Goal: Task Accomplishment & Management: Use online tool/utility

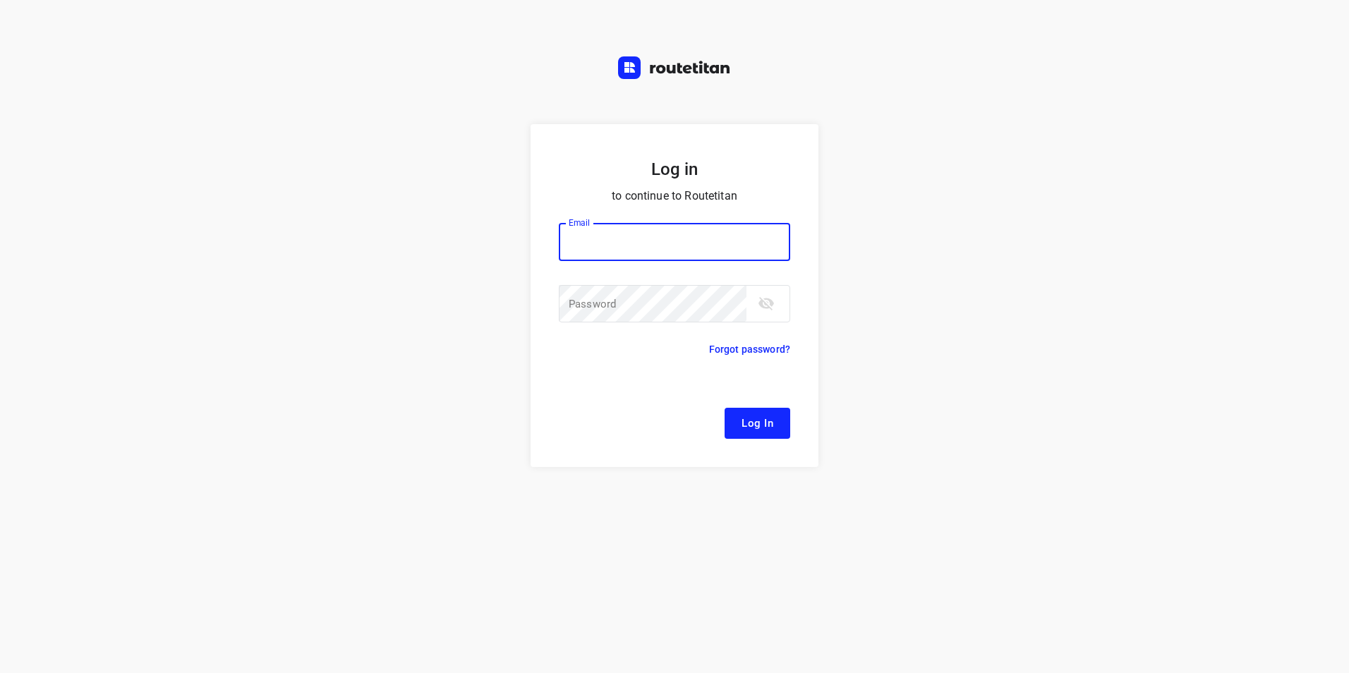
click at [596, 248] on input "email" at bounding box center [674, 242] width 231 height 38
type input "[EMAIL_ADDRESS][DOMAIN_NAME]"
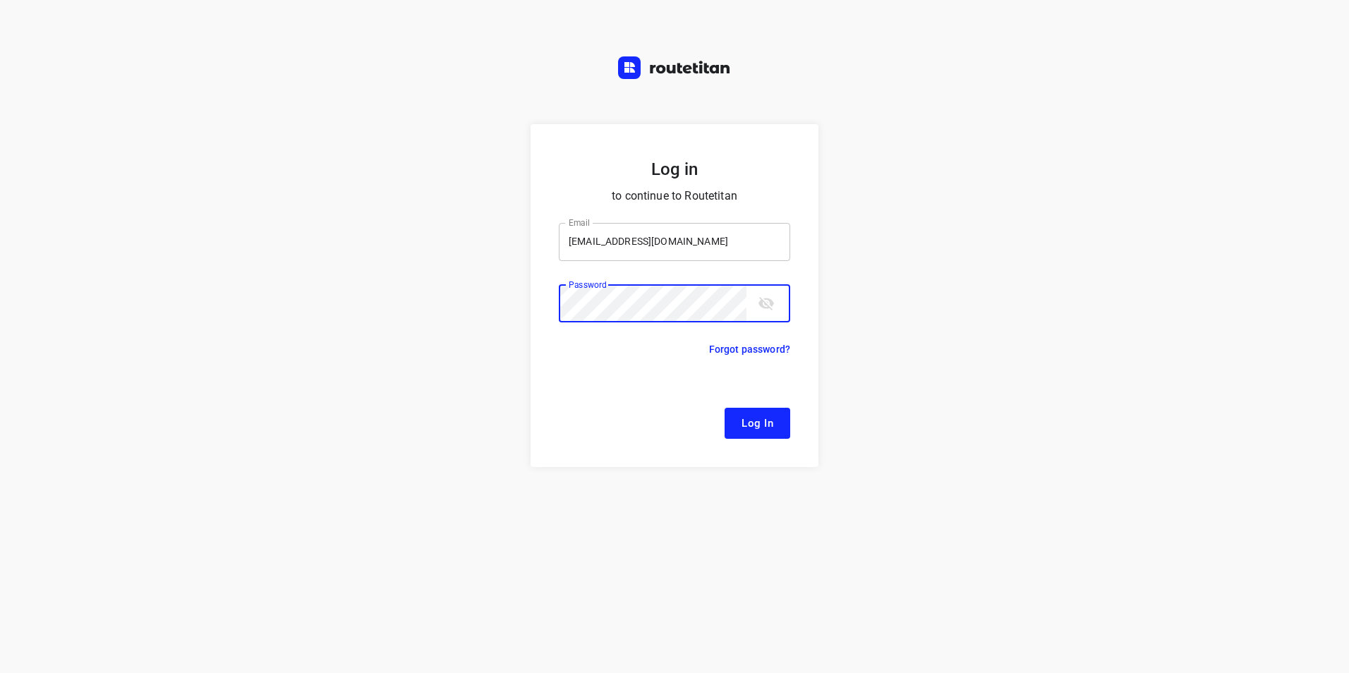
click at [725, 408] on button "Log In" at bounding box center [758, 423] width 66 height 31
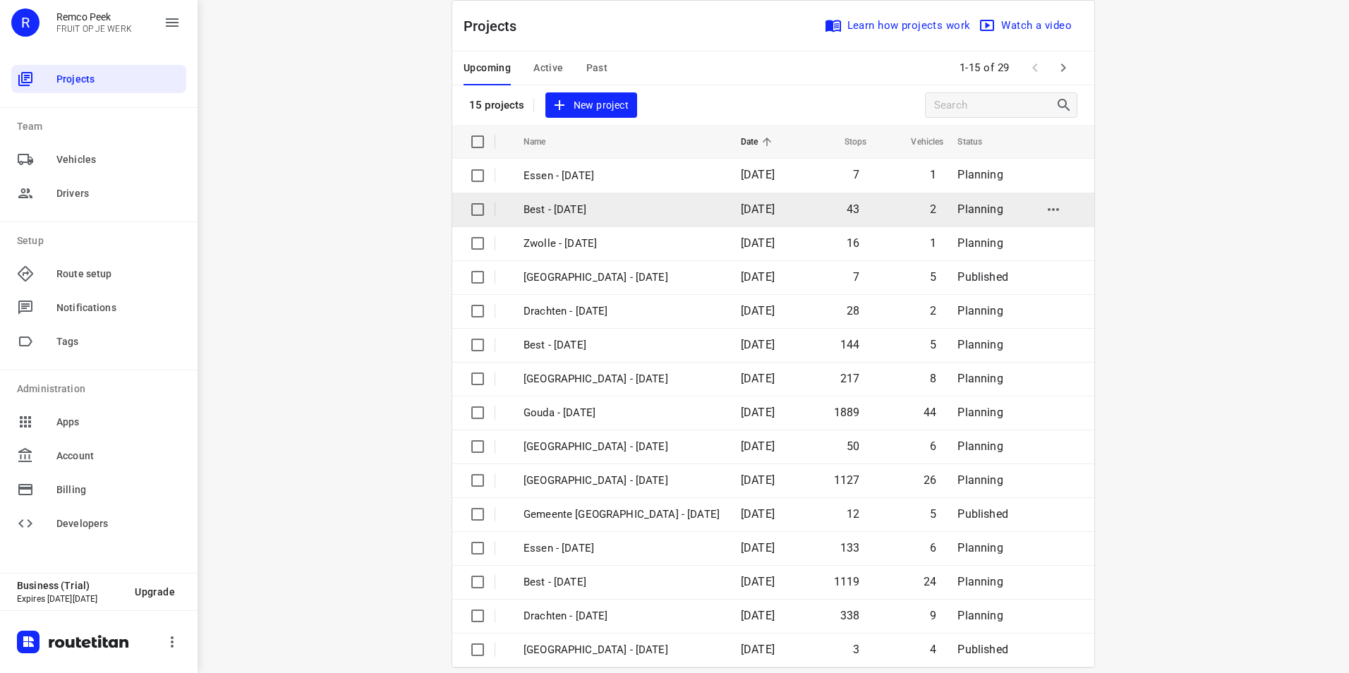
scroll to position [40, 0]
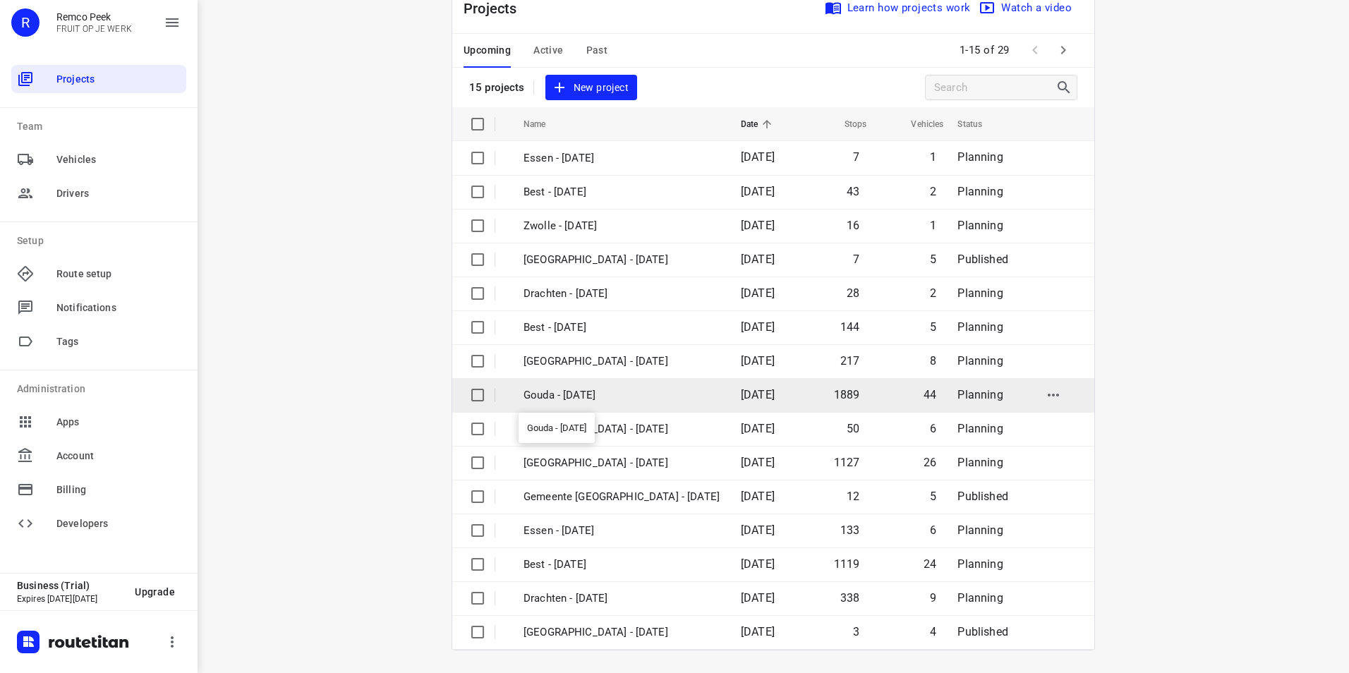
click at [601, 394] on p "Gouda - [DATE]" at bounding box center [622, 395] width 196 height 16
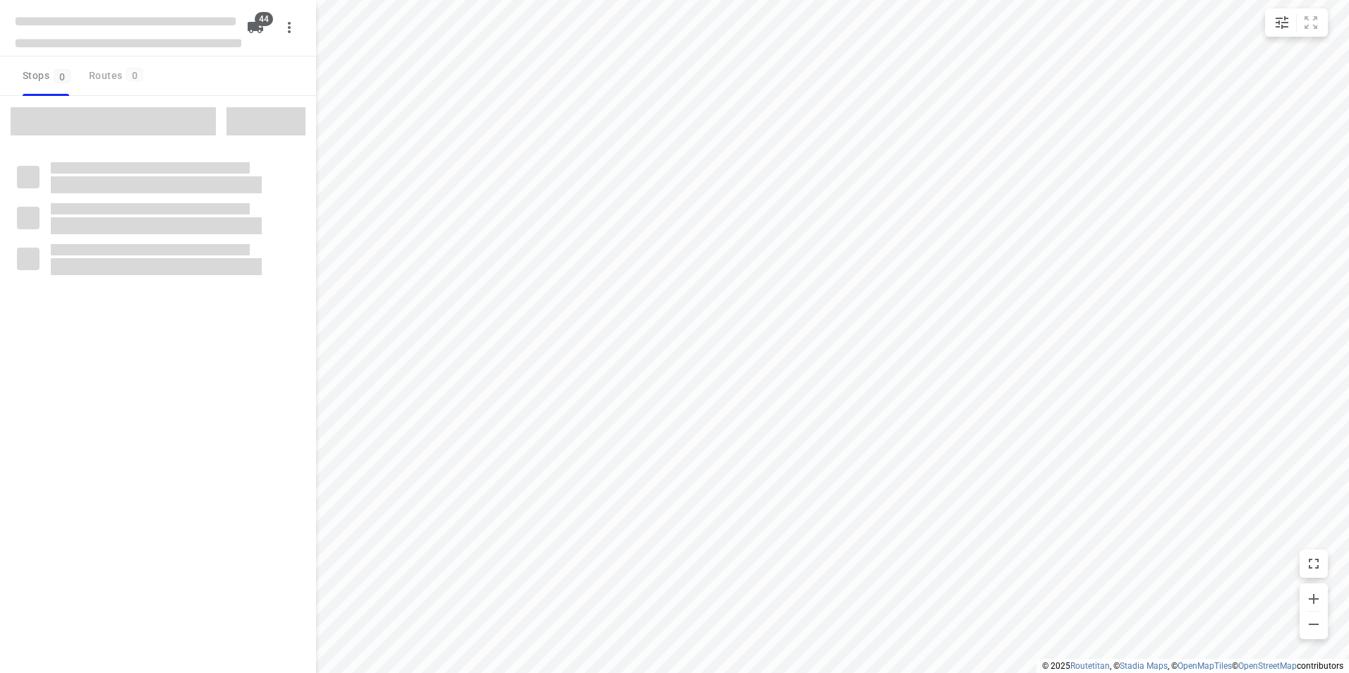
checkbox input "true"
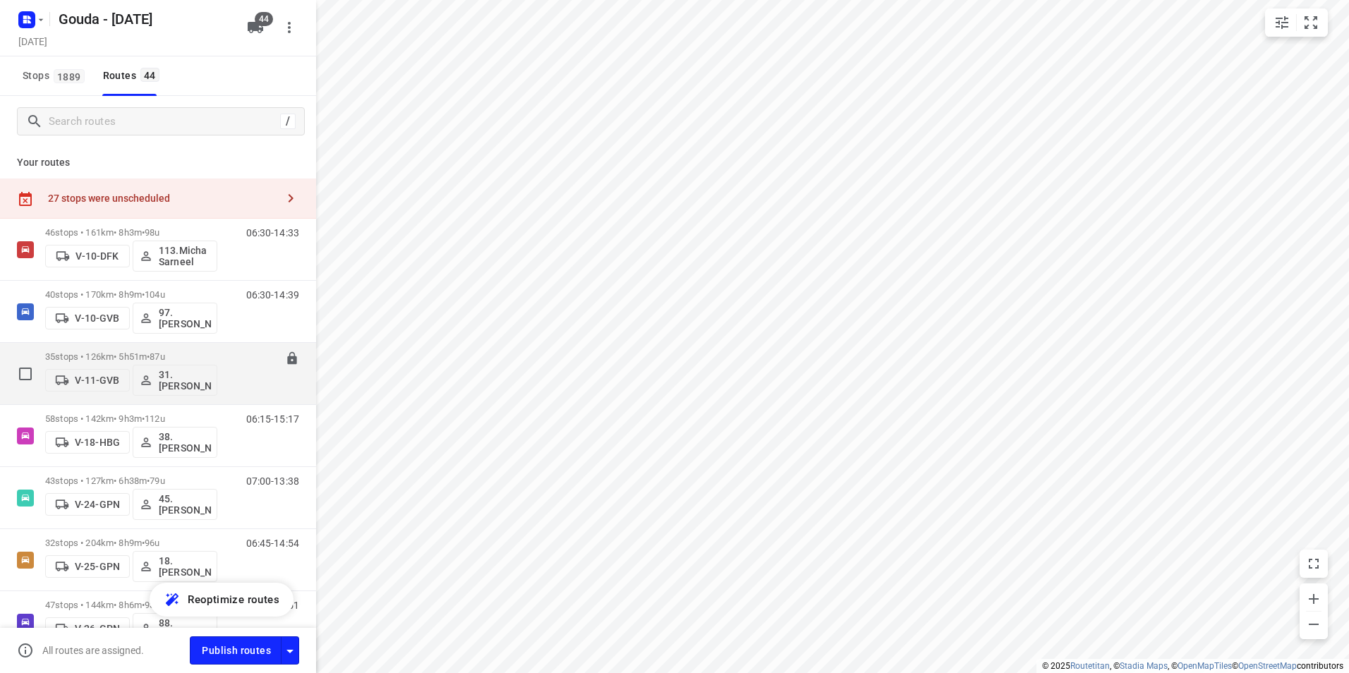
click at [233, 349] on div "35 stops • 126km • 5h51m • 87u V-11-GVB 31.[PERSON_NAME] 07:00-12:51" at bounding box center [180, 373] width 271 height 59
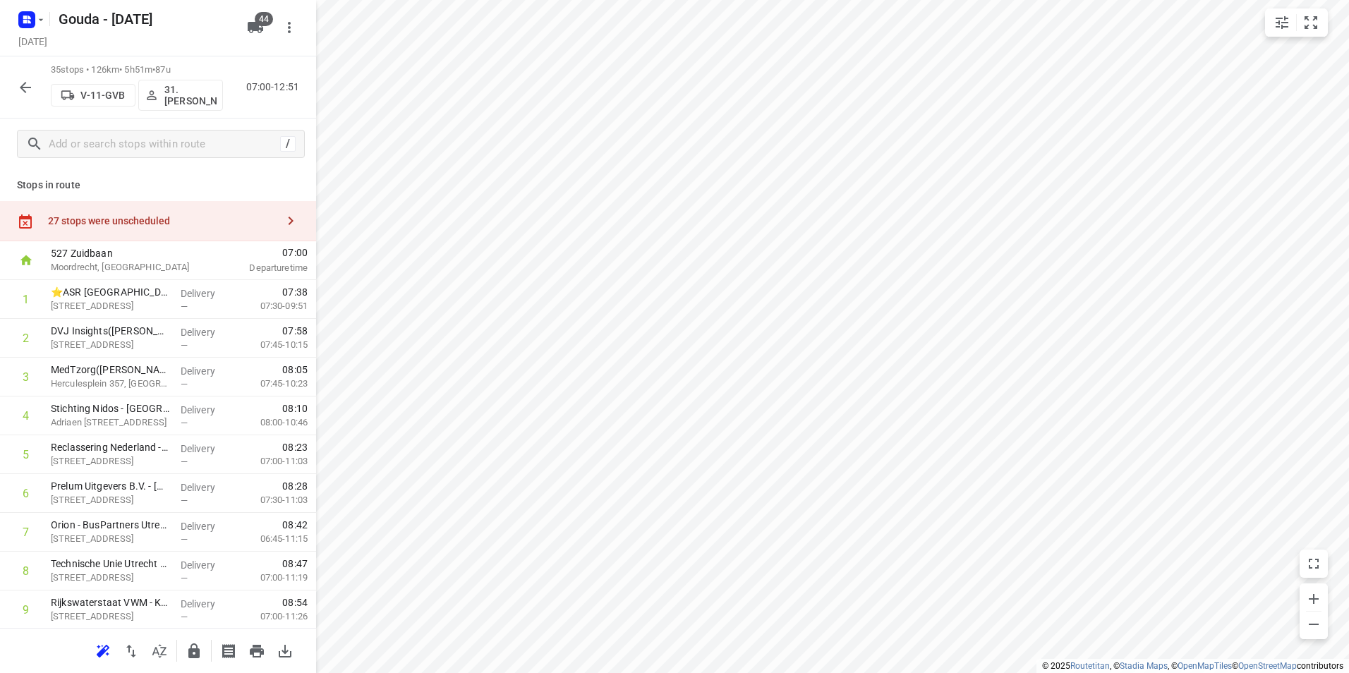
click at [28, 85] on icon "button" at bounding box center [25, 87] width 17 height 17
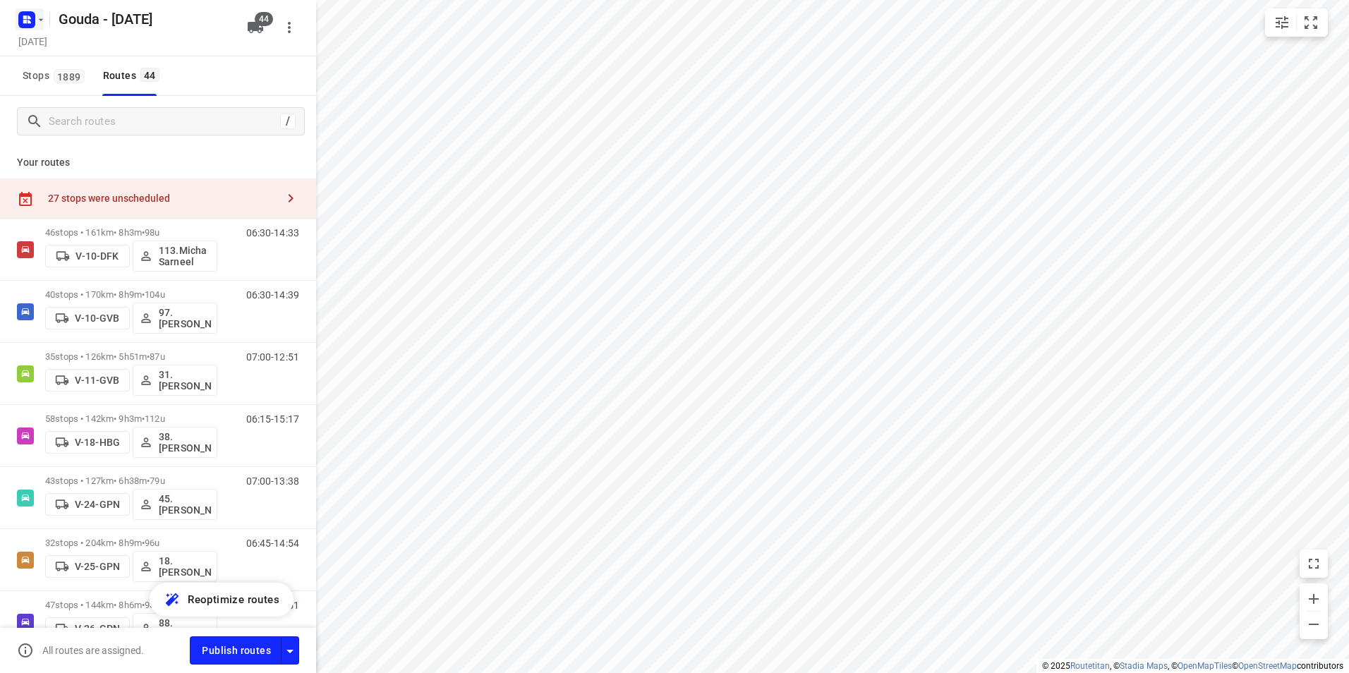
click at [41, 20] on icon "button" at bounding box center [41, 19] width 5 height 2
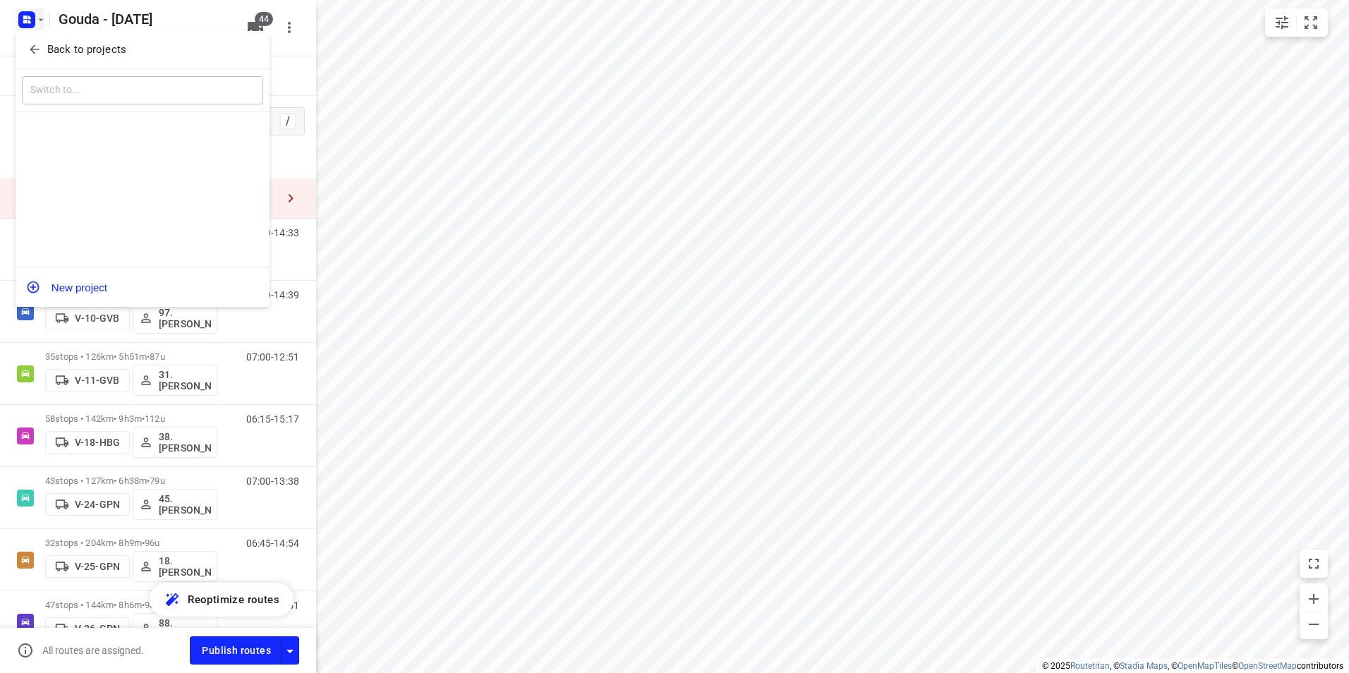
click at [57, 51] on p "Back to projects" at bounding box center [86, 50] width 79 height 16
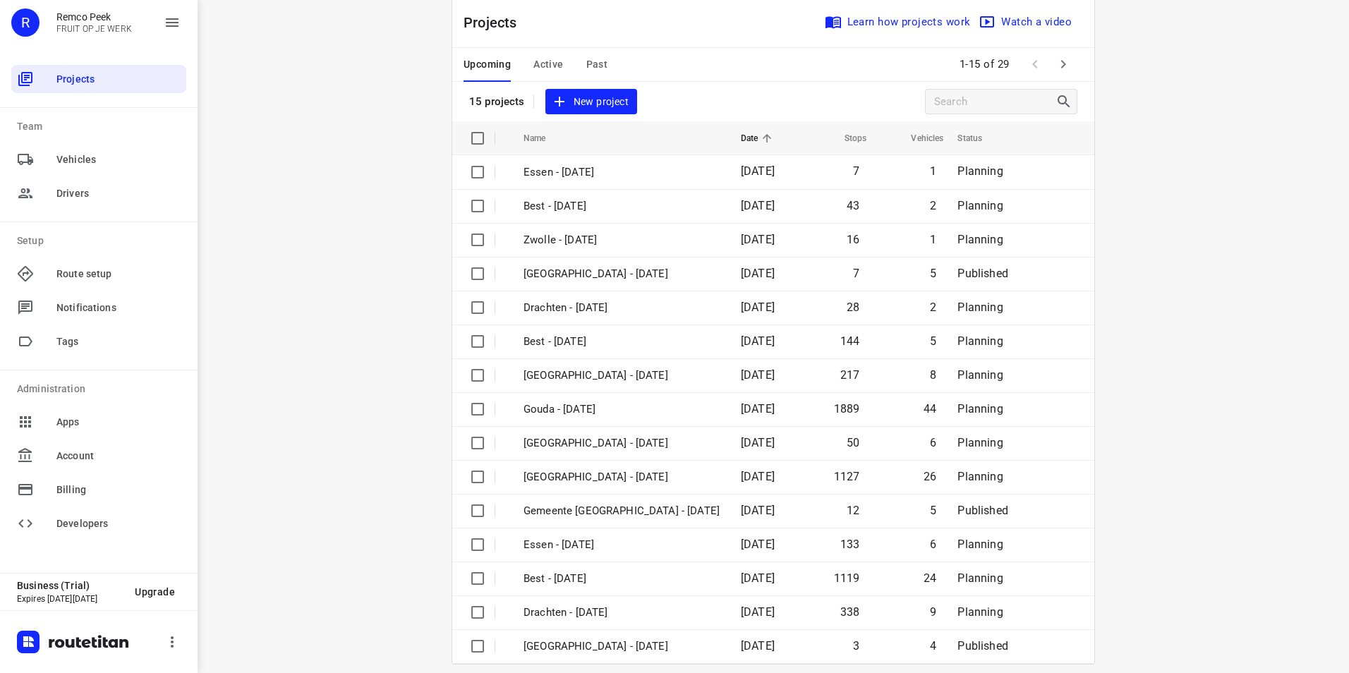
scroll to position [40, 0]
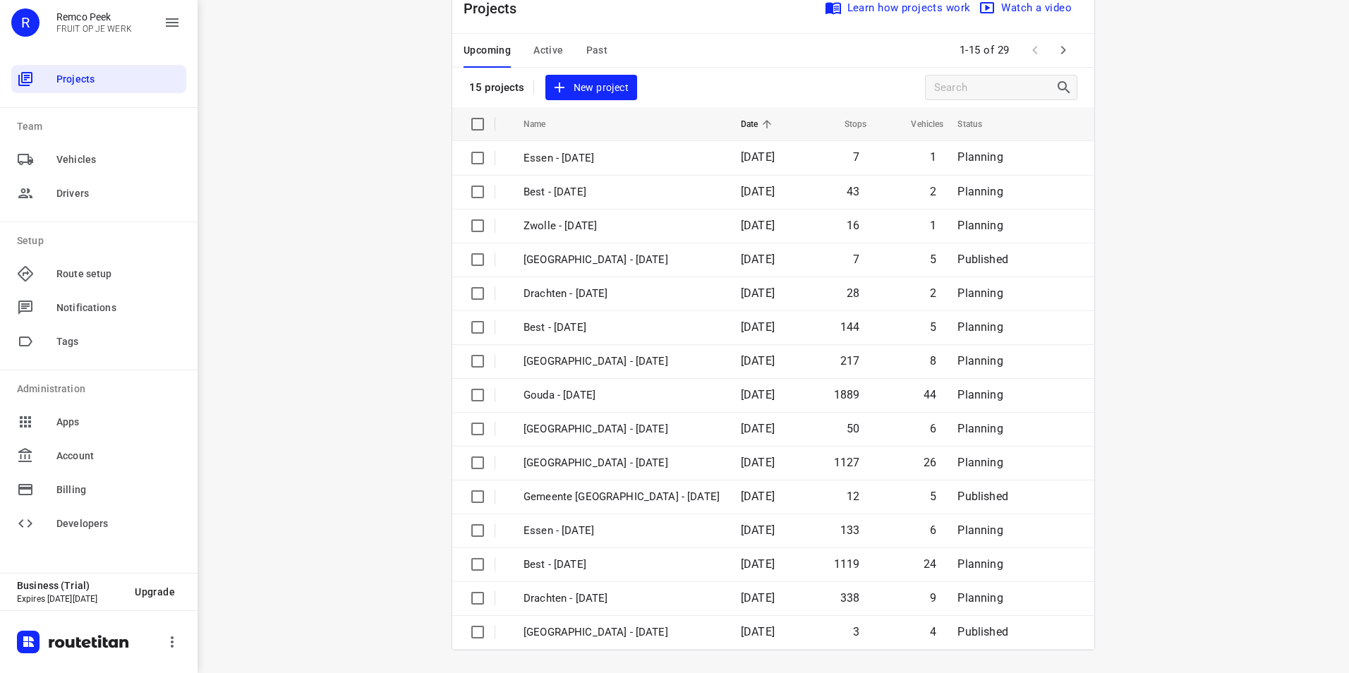
click at [1062, 47] on icon "button" at bounding box center [1063, 50] width 17 height 17
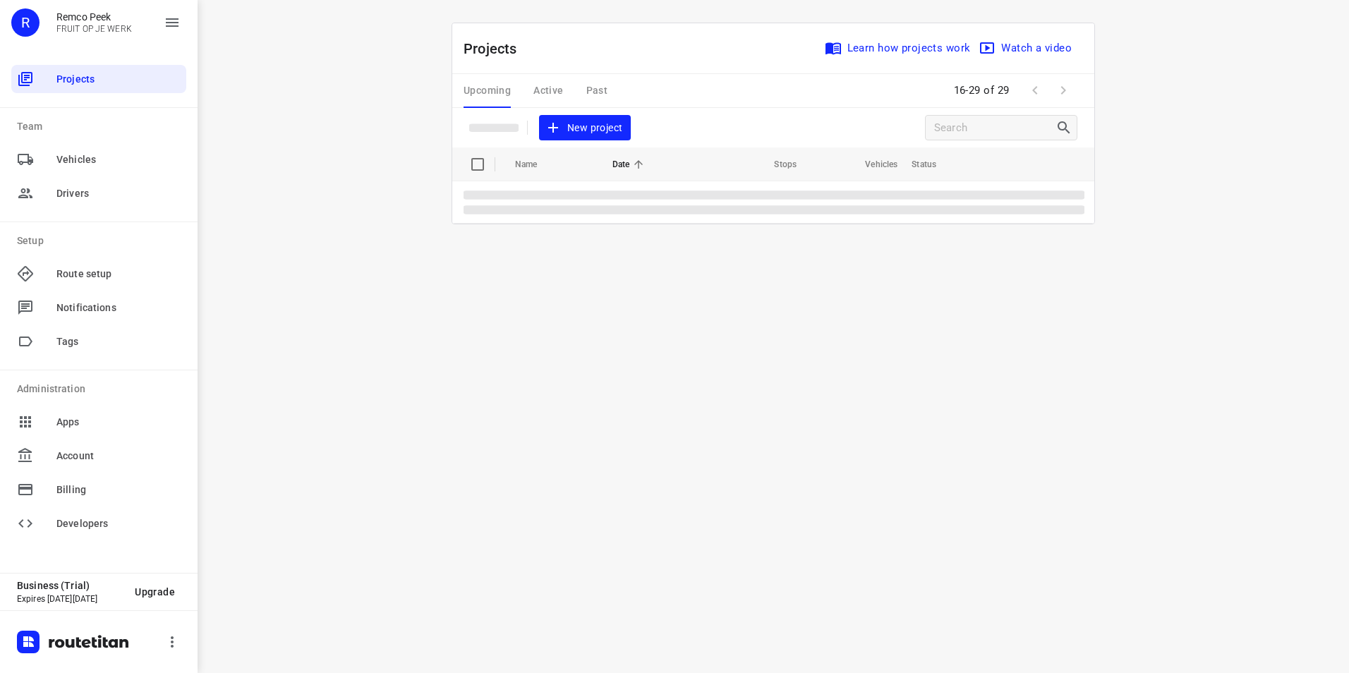
scroll to position [0, 0]
